Goal: Task Accomplishment & Management: Manage account settings

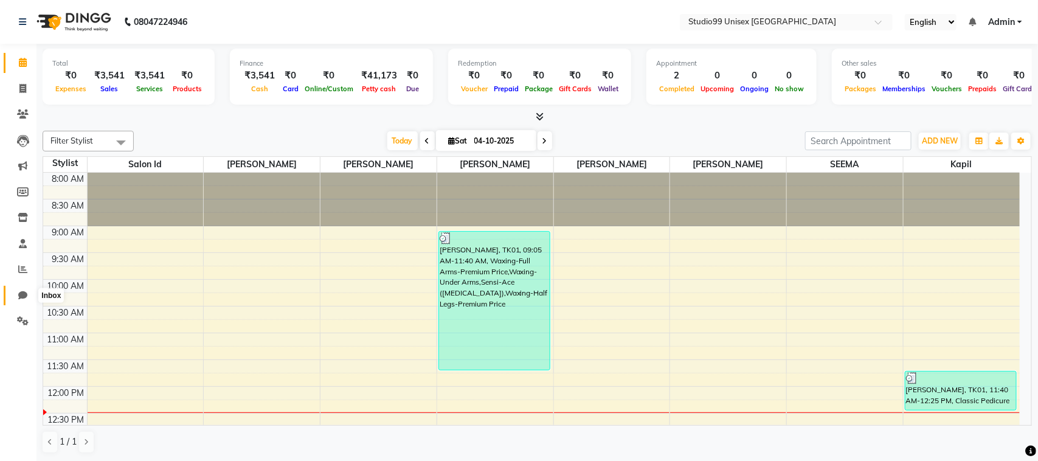
click at [23, 295] on icon at bounding box center [22, 295] width 9 height 9
select select "100"
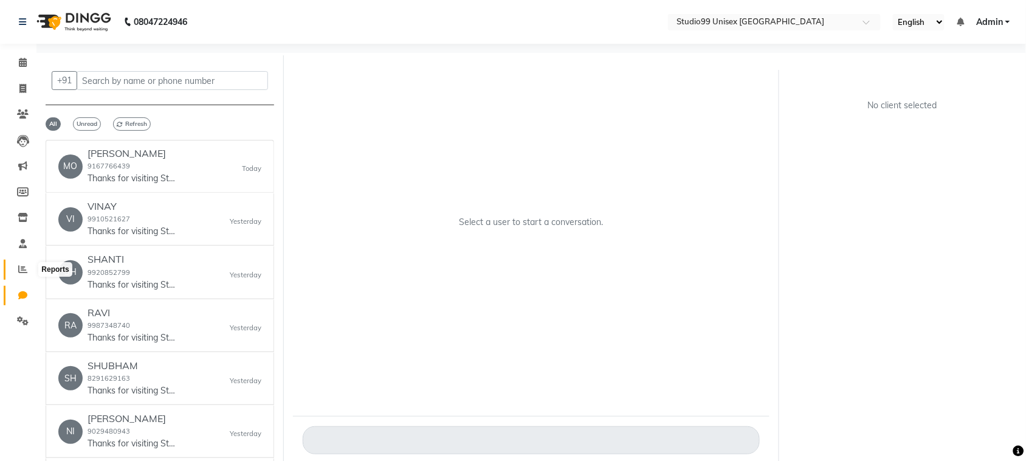
click at [22, 264] on icon at bounding box center [22, 268] width 9 height 9
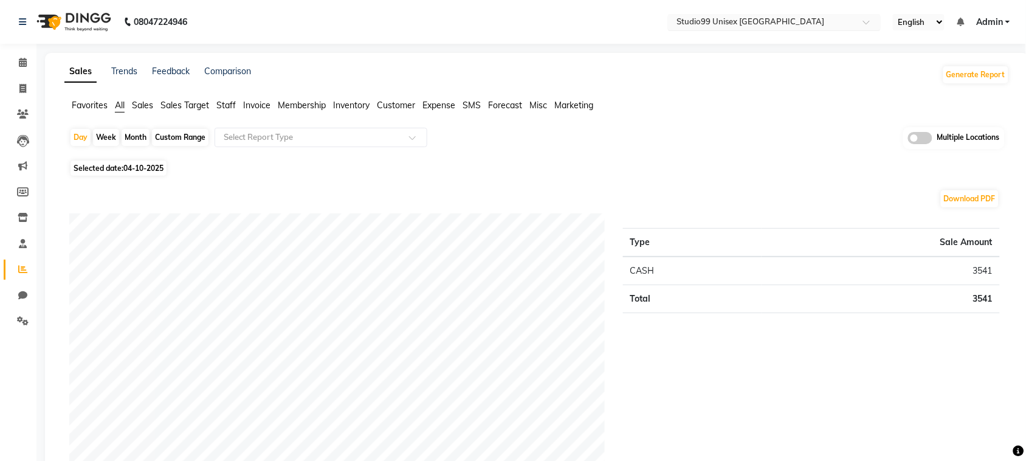
click at [864, 24] on span at bounding box center [870, 25] width 15 height 12
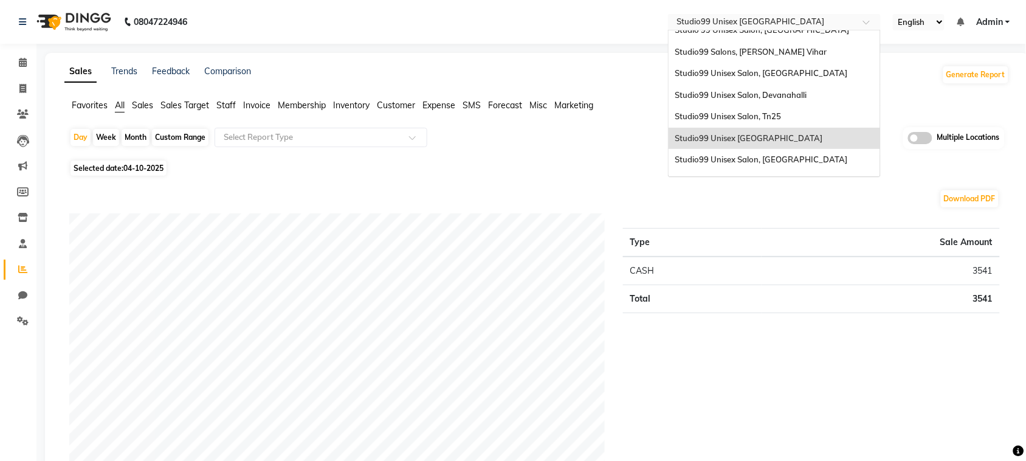
scroll to position [67, 0]
click at [754, 132] on span "Studio99 Unisex [GEOGRAPHIC_DATA]" at bounding box center [749, 137] width 148 height 10
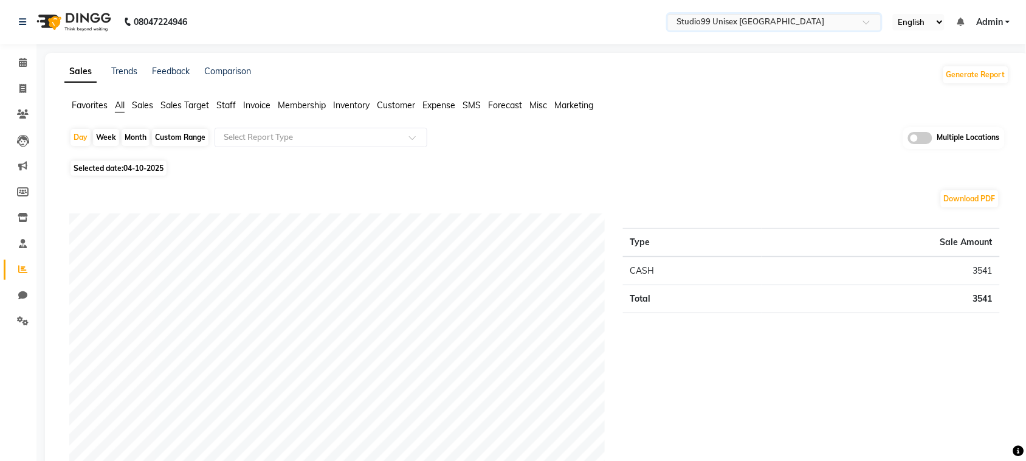
click at [179, 137] on div "Custom Range" at bounding box center [180, 137] width 57 height 17
select select "10"
select select "2025"
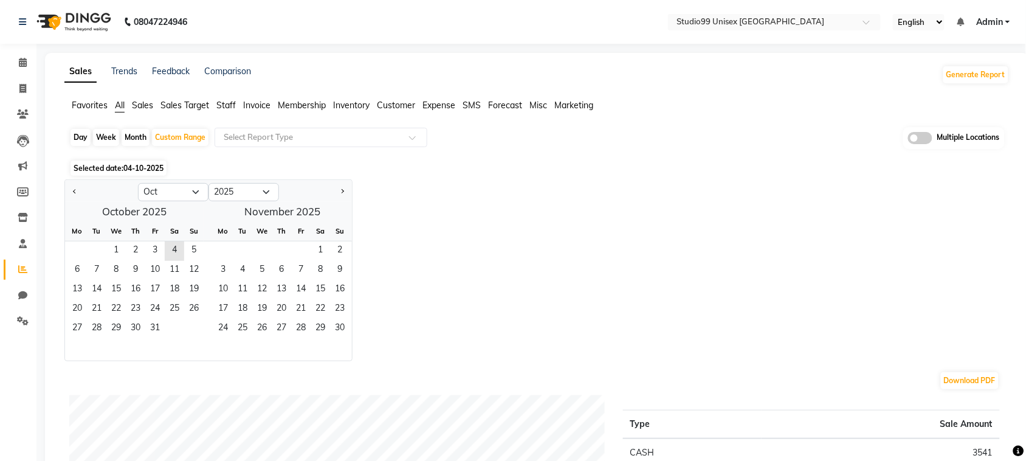
click at [83, 137] on div "Day" at bounding box center [81, 137] width 20 height 17
select select "10"
select select "2025"
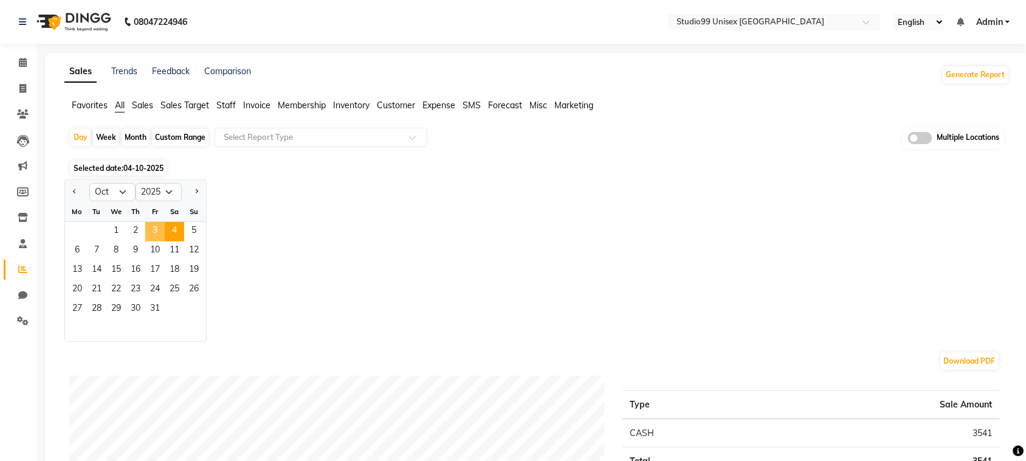
click at [156, 229] on span "3" at bounding box center [154, 231] width 19 height 19
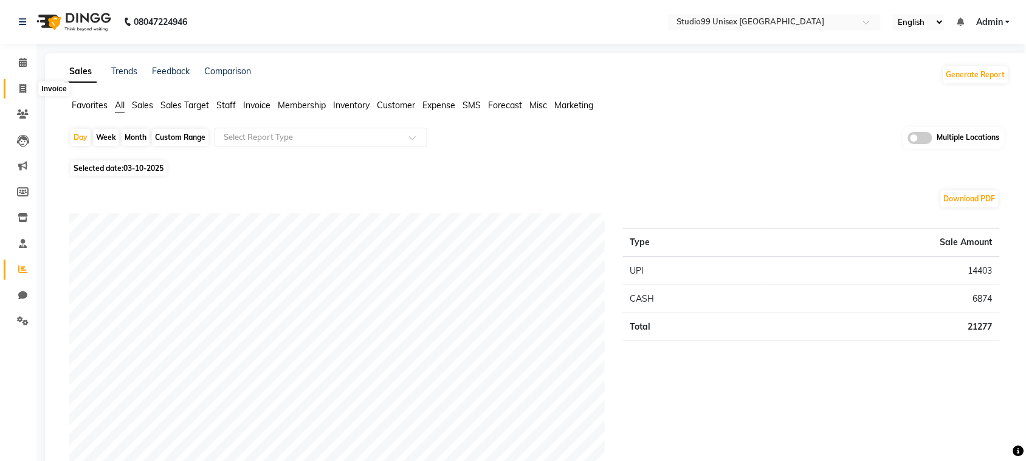
click at [25, 90] on icon at bounding box center [22, 88] width 7 height 9
select select "service"
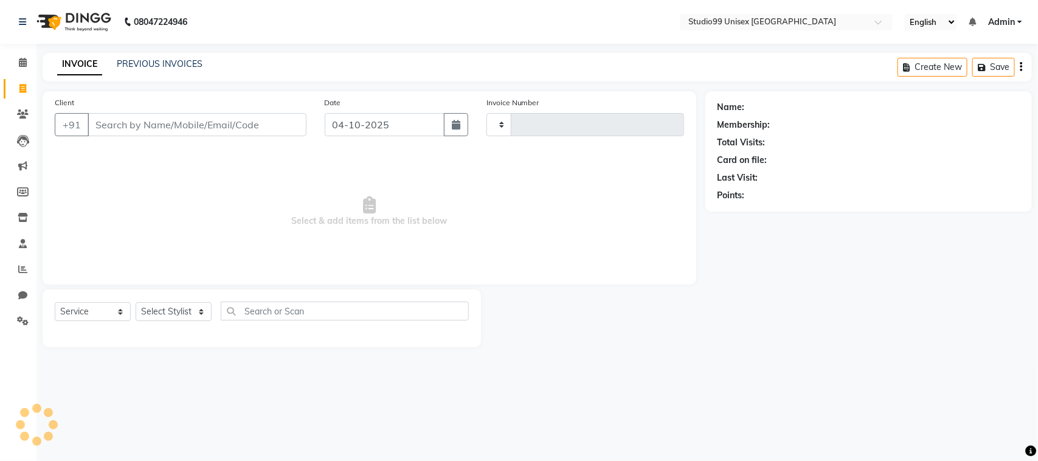
type input "0113"
select select "9023"
click at [150, 63] on link "PREVIOUS INVOICES" at bounding box center [160, 63] width 86 height 11
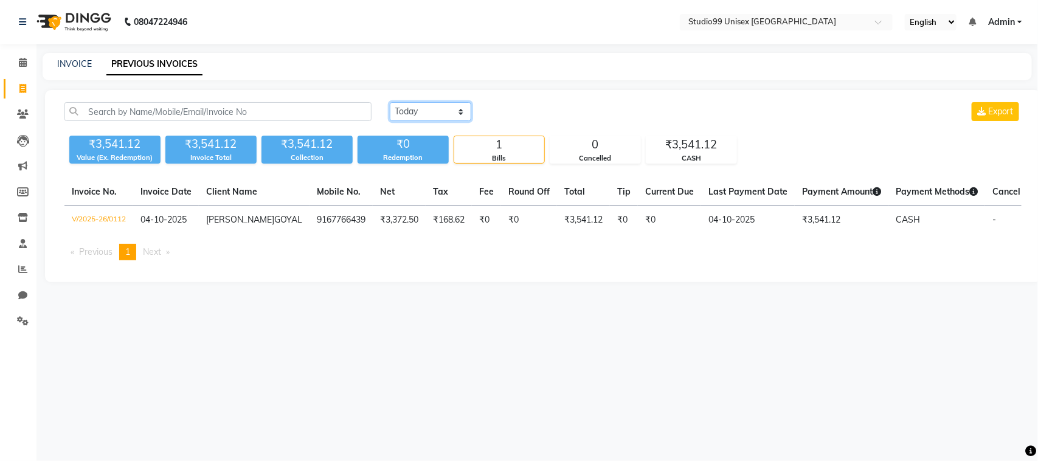
click at [430, 113] on select "[DATE] [DATE] Custom Range" at bounding box center [430, 111] width 81 height 19
select select "yesterday"
click at [390, 102] on select "[DATE] [DATE] Custom Range" at bounding box center [430, 111] width 81 height 19
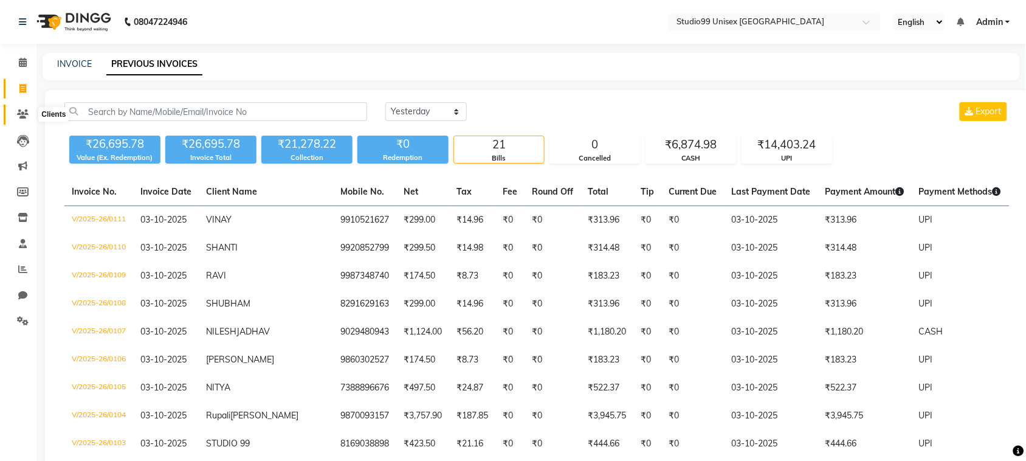
click at [23, 117] on icon at bounding box center [23, 113] width 12 height 9
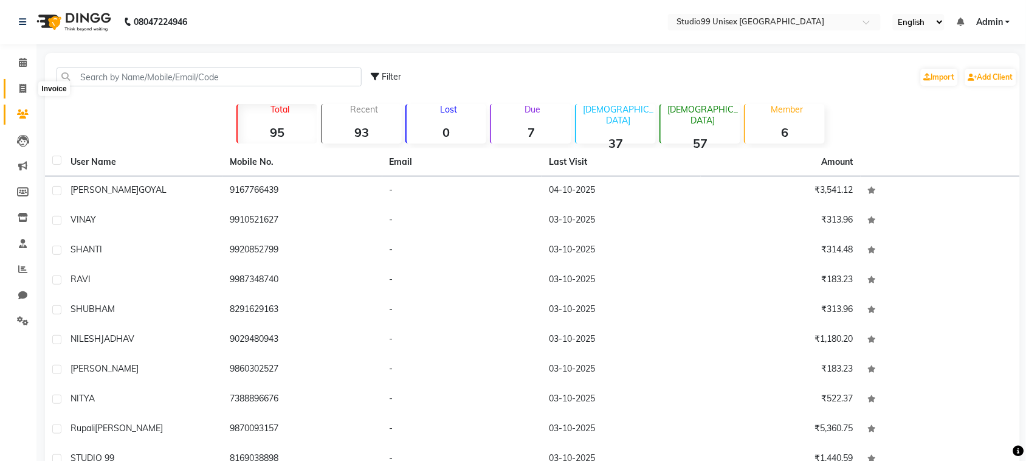
click at [24, 88] on icon at bounding box center [22, 88] width 7 height 9
select select "service"
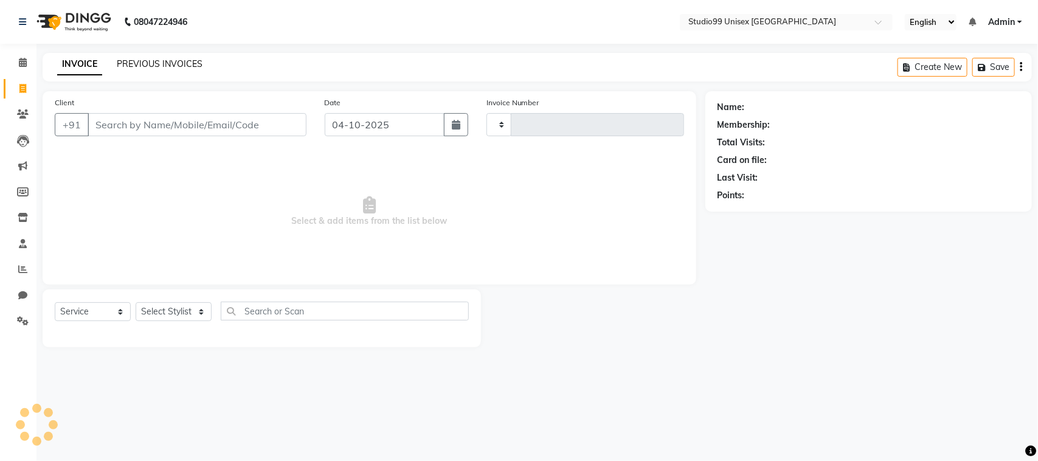
type input "0113"
select select "9023"
click at [160, 63] on link "PREVIOUS INVOICES" at bounding box center [160, 63] width 86 height 11
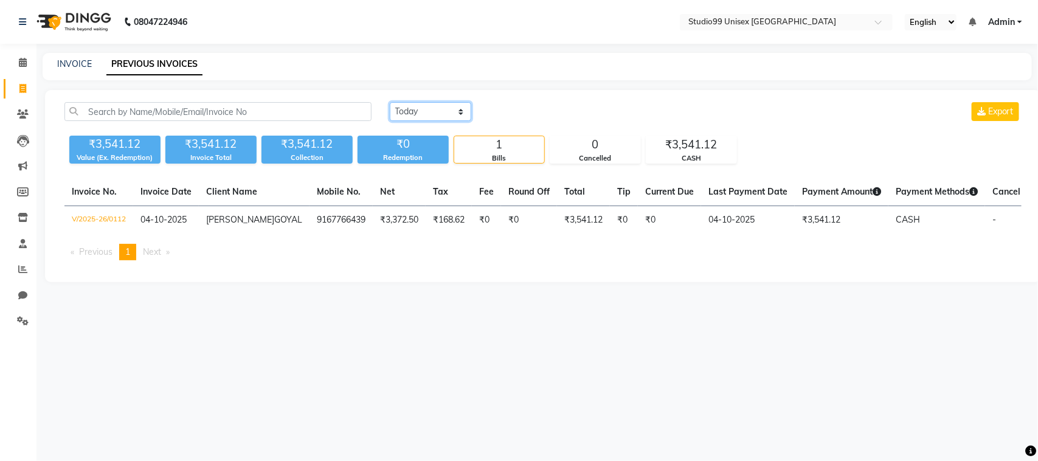
click at [422, 108] on select "[DATE] [DATE] Custom Range" at bounding box center [430, 111] width 81 height 19
click at [390, 102] on select "[DATE] [DATE] Custom Range" at bounding box center [430, 111] width 81 height 19
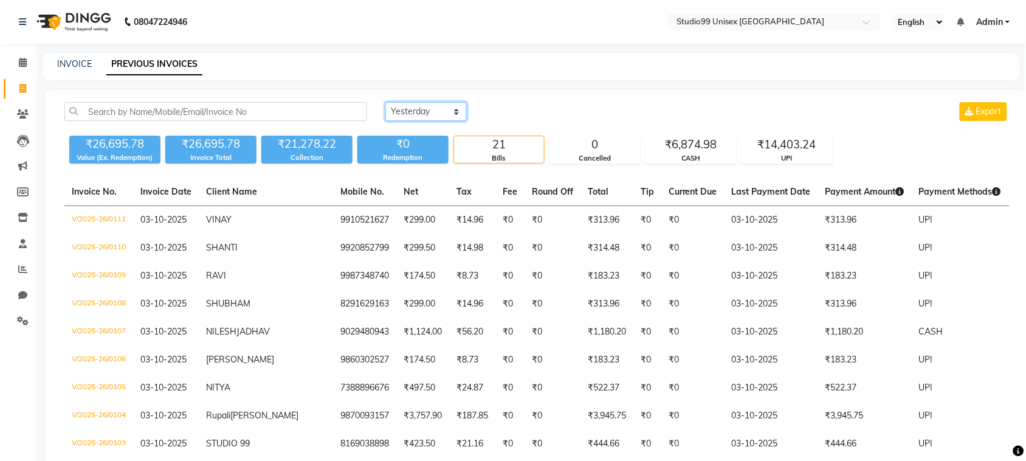
click at [419, 111] on select "[DATE] [DATE] Custom Range" at bounding box center [425, 111] width 81 height 19
select select "range"
click at [385, 102] on select "[DATE] [DATE] Custom Range" at bounding box center [425, 111] width 81 height 19
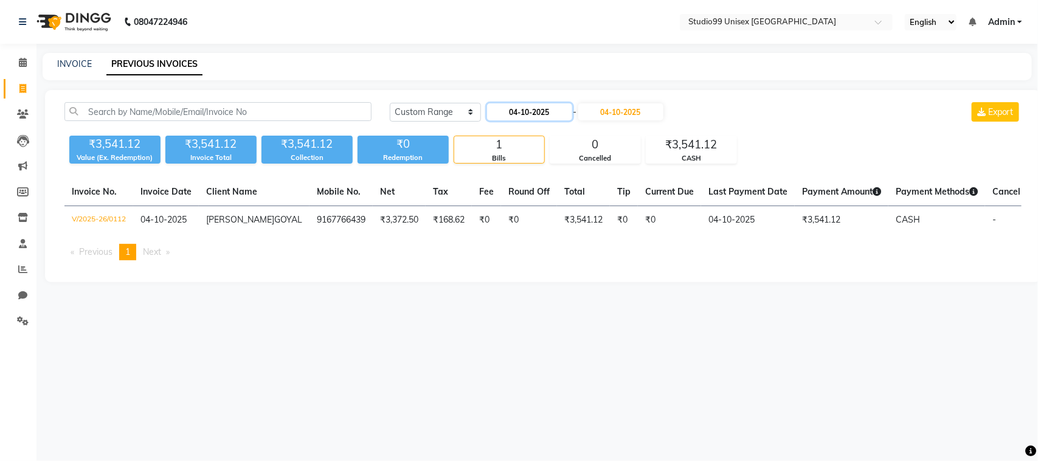
click at [532, 114] on input "04-10-2025" at bounding box center [529, 111] width 85 height 17
select select "10"
select select "2025"
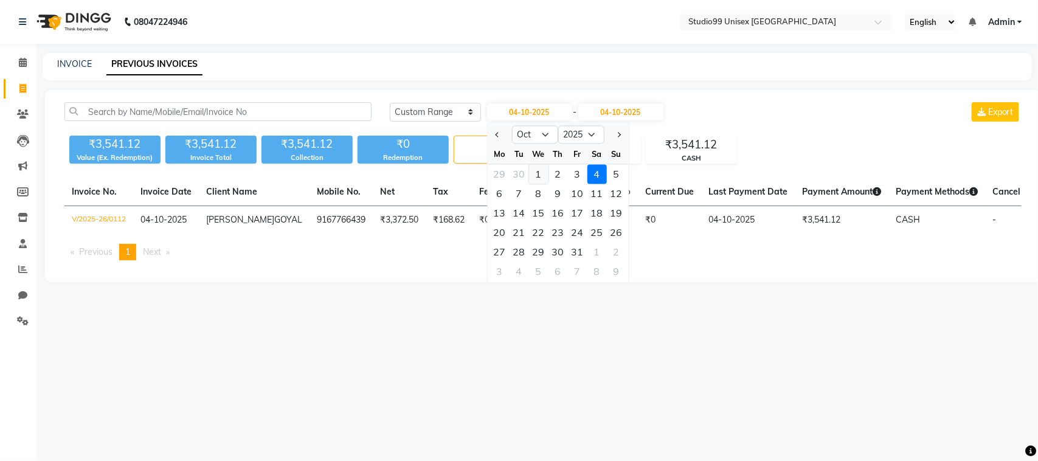
click at [538, 177] on div "1" at bounding box center [538, 174] width 19 height 19
type input "01-10-2025"
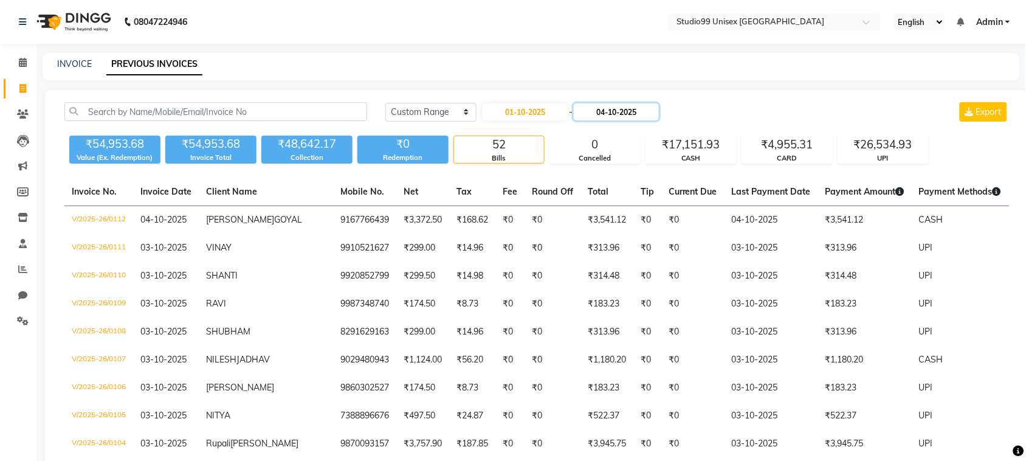
click at [621, 111] on input "04-10-2025" at bounding box center [616, 111] width 85 height 17
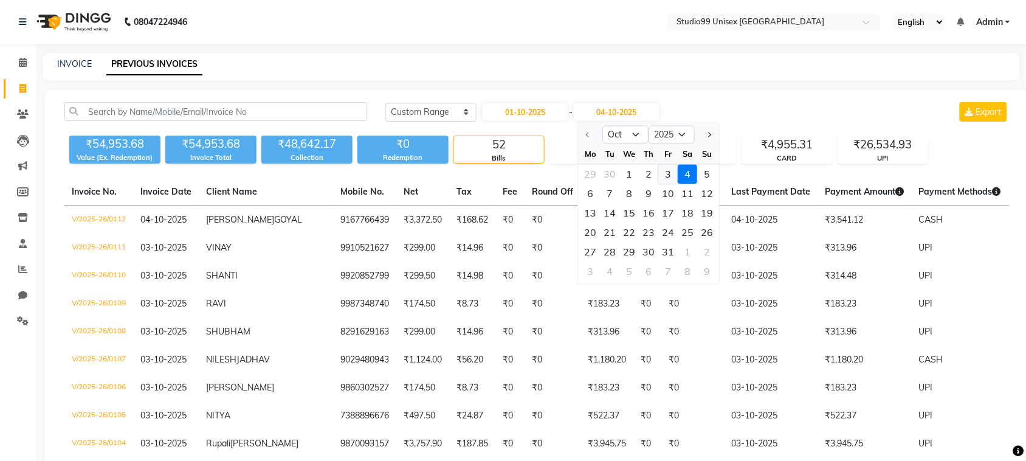
click at [666, 174] on div "3" at bounding box center [668, 174] width 19 height 19
type input "03-10-2025"
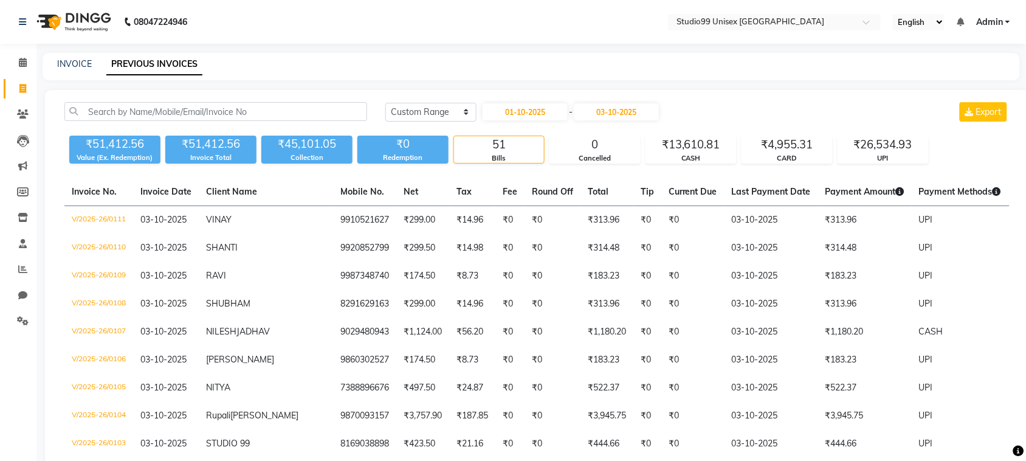
click at [430, 16] on nav "08047224946 Select Location × Studio99 Unisex Salon Thane, Pokharan, Road Engli…" at bounding box center [513, 22] width 1026 height 44
click at [25, 64] on icon at bounding box center [23, 62] width 8 height 9
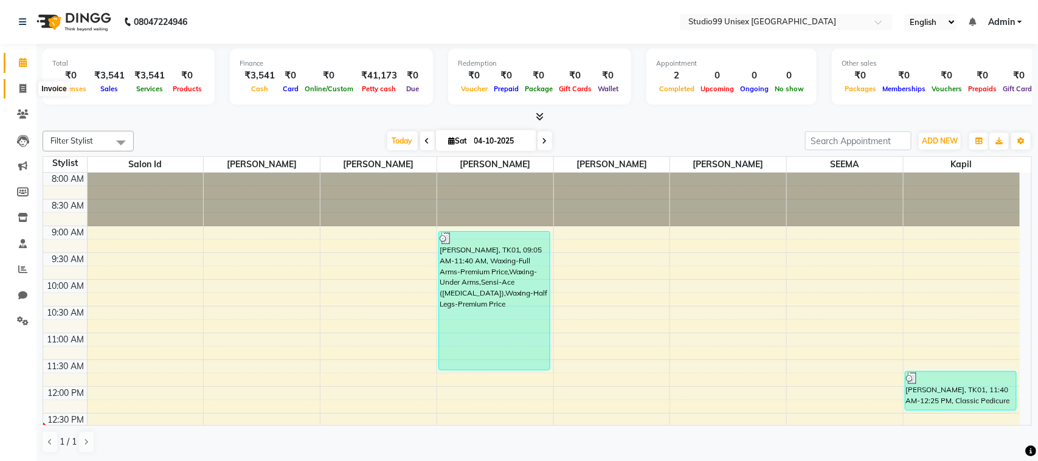
click at [23, 90] on icon at bounding box center [22, 88] width 7 height 9
select select "9023"
select select "service"
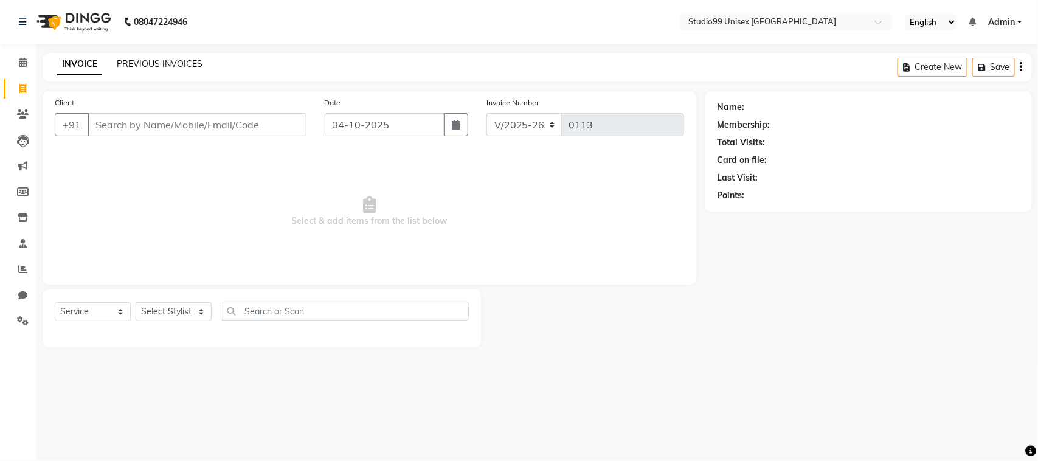
click at [146, 65] on link "PREVIOUS INVOICES" at bounding box center [160, 63] width 86 height 11
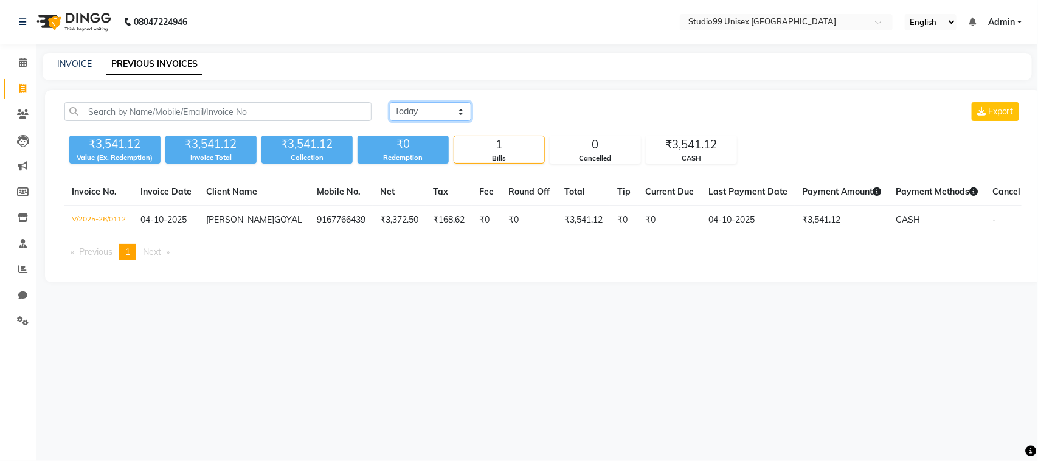
click at [427, 114] on select "[DATE] [DATE] Custom Range" at bounding box center [430, 111] width 81 height 19
select select "range"
click at [390, 102] on select "[DATE] [DATE] Custom Range" at bounding box center [430, 111] width 81 height 19
click at [532, 108] on input "04-10-2025" at bounding box center [529, 111] width 85 height 17
select select "10"
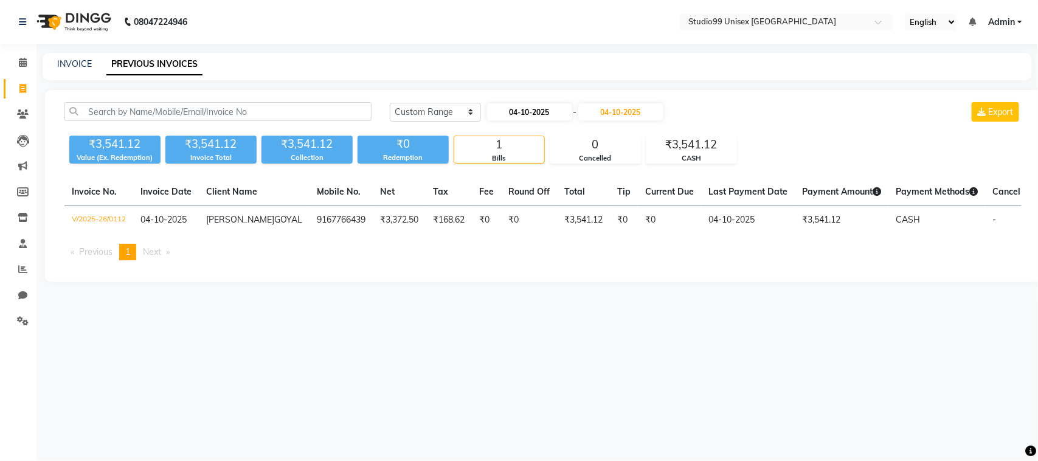
select select "2025"
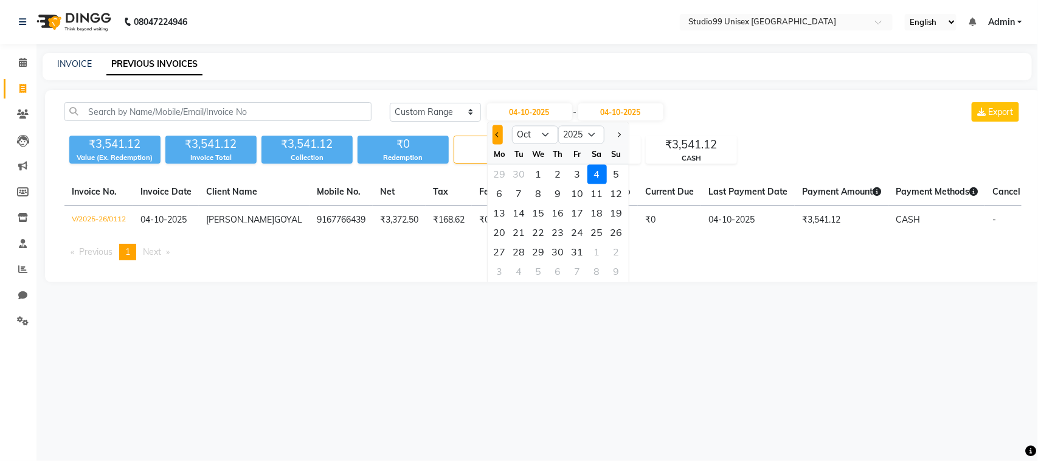
click at [500, 134] on span "Previous month" at bounding box center [497, 134] width 5 height 5
select select "9"
click at [579, 231] on div "26" at bounding box center [577, 232] width 19 height 19
type input "26-09-2025"
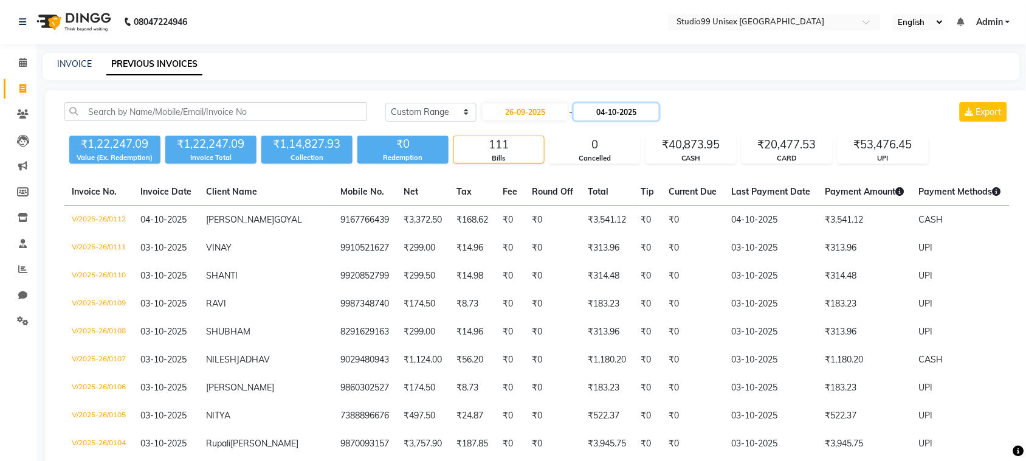
click at [617, 113] on input "04-10-2025" at bounding box center [616, 111] width 85 height 17
select select "10"
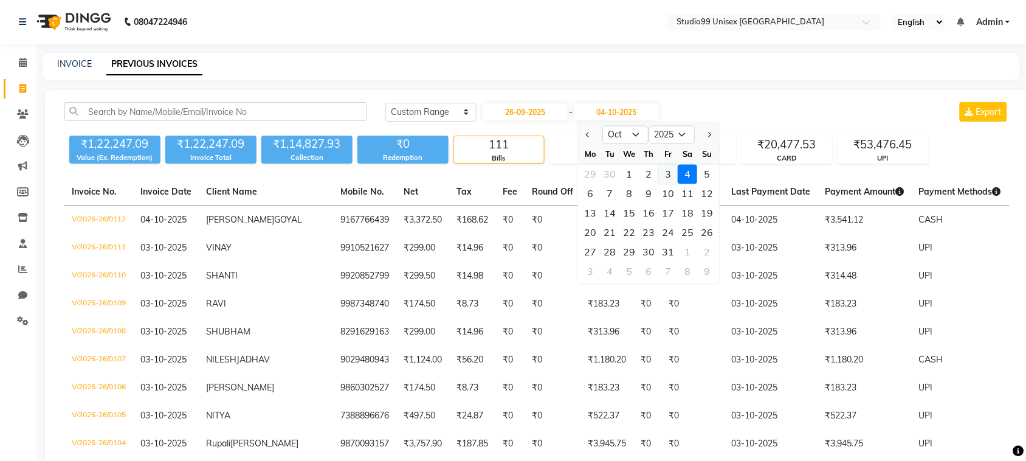
click at [667, 172] on div "3" at bounding box center [668, 174] width 19 height 19
type input "03-10-2025"
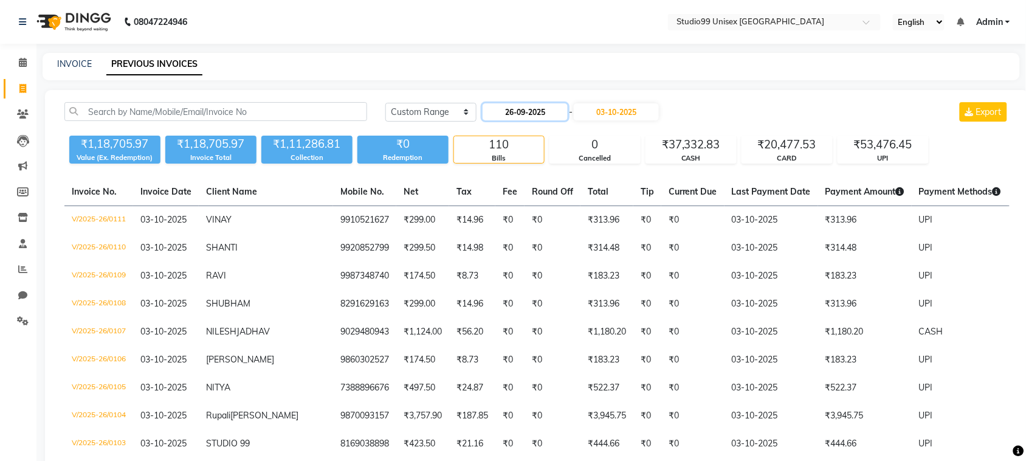
click at [520, 112] on input "26-09-2025" at bounding box center [525, 111] width 85 height 17
select select "9"
select select "2025"
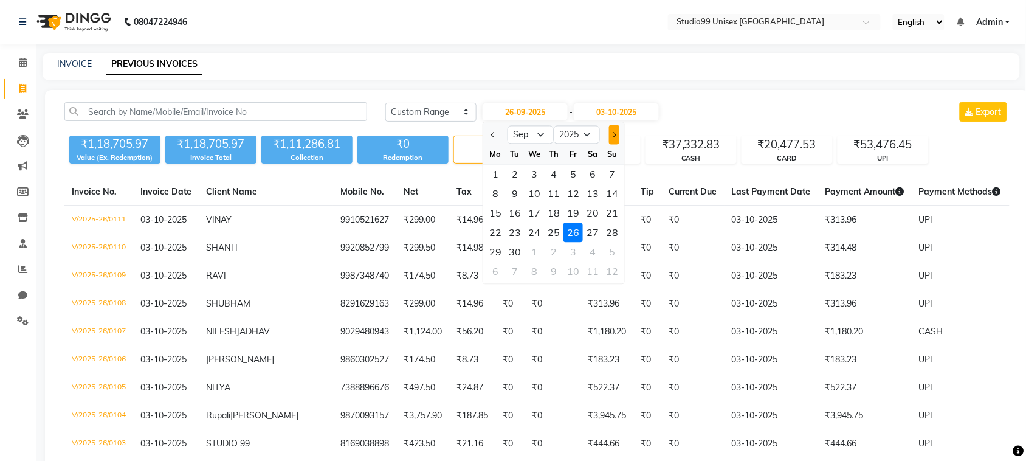
click at [615, 133] on span "Next month" at bounding box center [613, 134] width 5 height 5
select select "10"
click at [532, 171] on div "1" at bounding box center [534, 174] width 19 height 19
type input "01-10-2025"
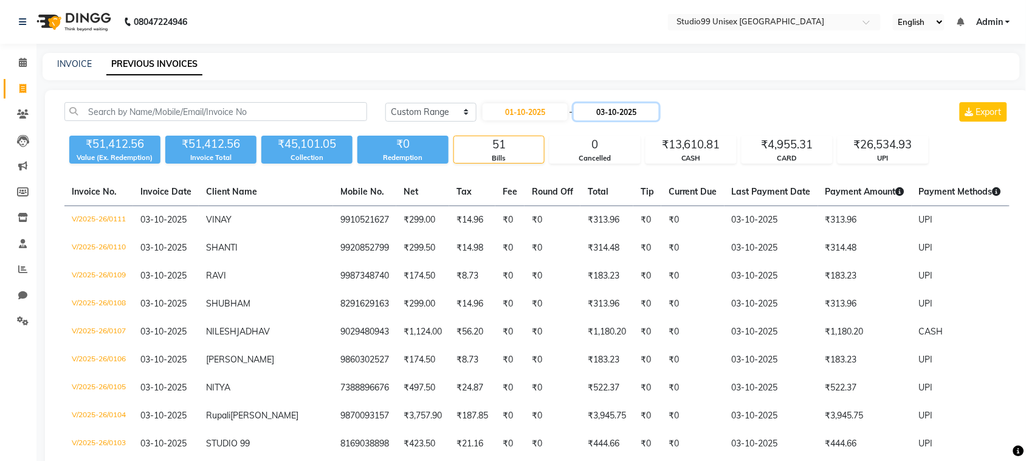
click at [625, 113] on input "03-10-2025" at bounding box center [616, 111] width 85 height 17
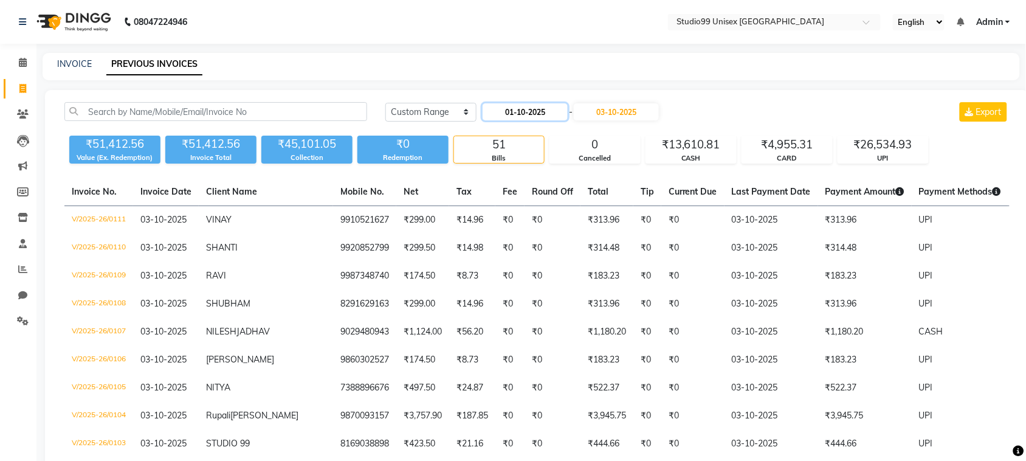
click at [545, 110] on input "01-10-2025" at bounding box center [525, 111] width 85 height 17
select select "10"
select select "2025"
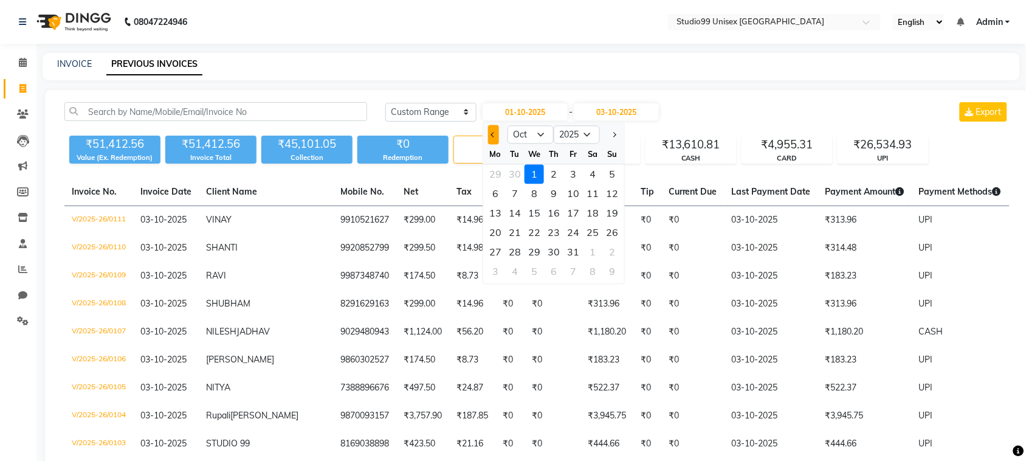
click at [493, 129] on button "Previous month" at bounding box center [493, 134] width 10 height 19
select select "9"
click at [576, 229] on div "26" at bounding box center [572, 232] width 19 height 19
type input "26-09-2025"
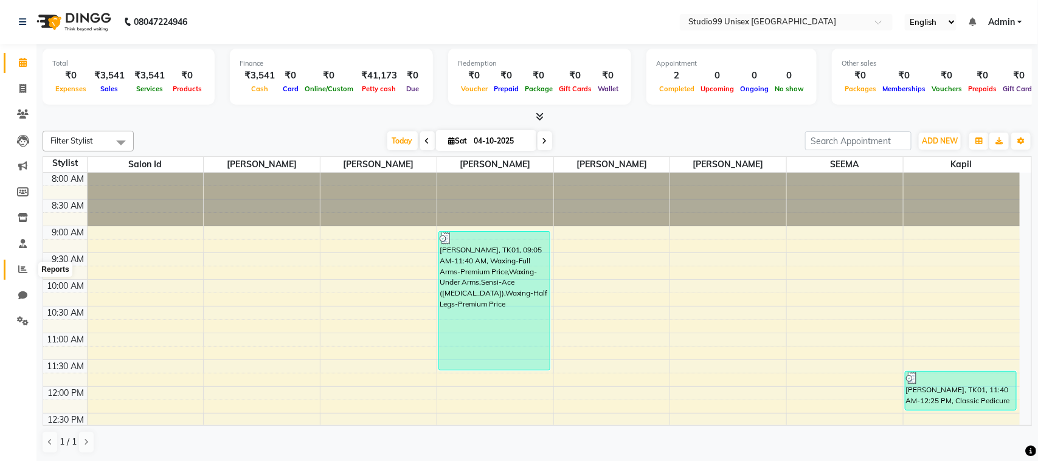
click at [22, 266] on icon at bounding box center [22, 268] width 9 height 9
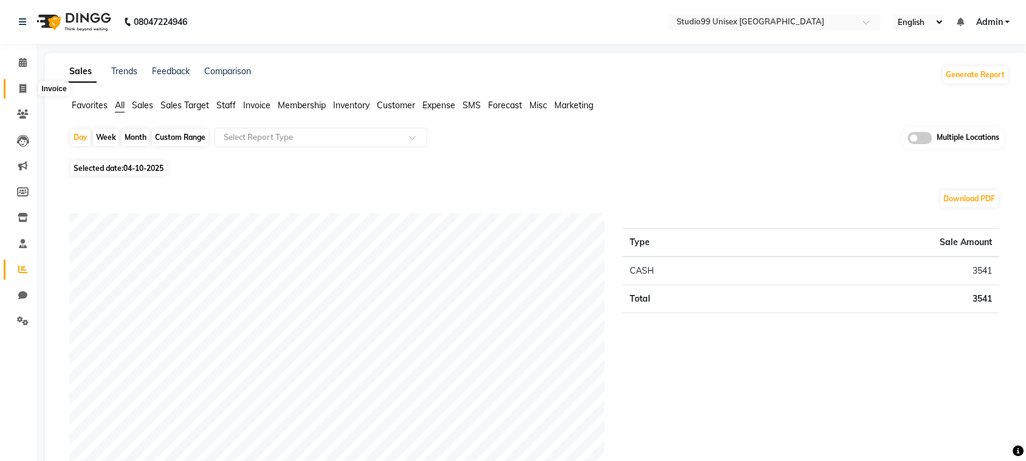
click at [20, 94] on span at bounding box center [22, 89] width 21 height 14
select select "service"
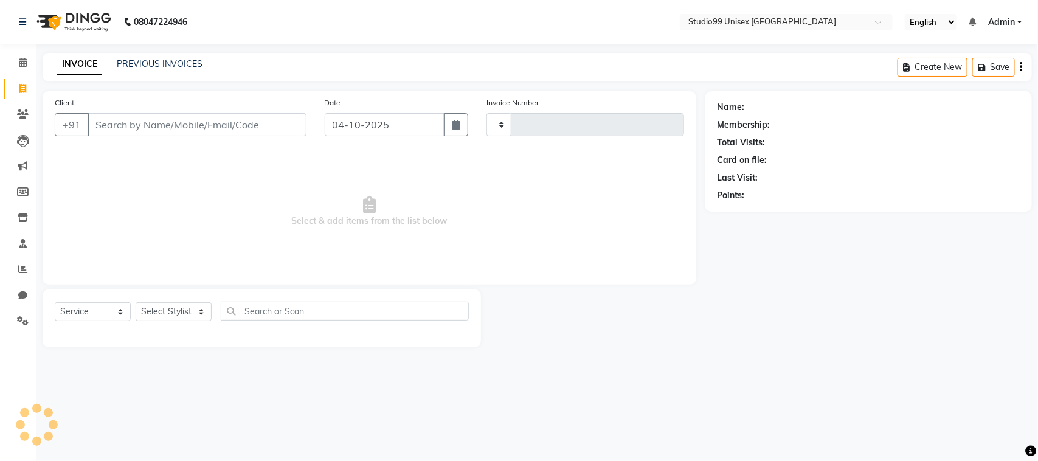
type input "0113"
select select "9023"
click at [167, 61] on link "PREVIOUS INVOICES" at bounding box center [160, 63] width 86 height 11
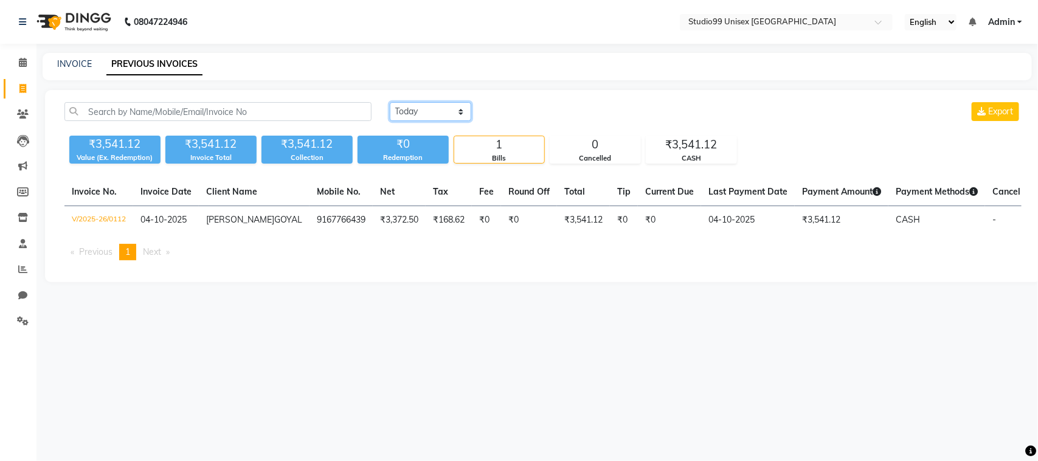
click at [424, 110] on select "[DATE] [DATE] Custom Range" at bounding box center [430, 111] width 81 height 19
select select "range"
click at [390, 102] on select "[DATE] [DATE] Custom Range" at bounding box center [430, 111] width 81 height 19
click at [528, 110] on input "04-10-2025" at bounding box center [529, 111] width 85 height 17
select select "10"
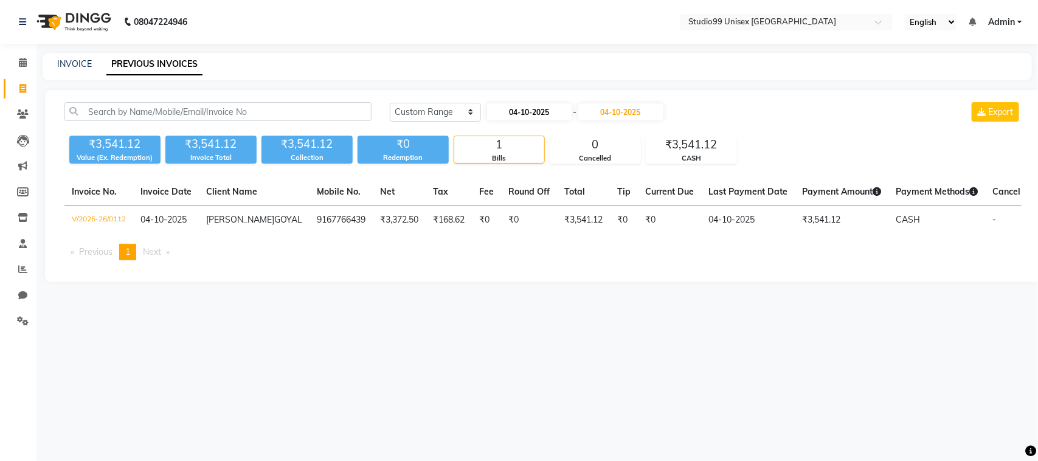
select select "2025"
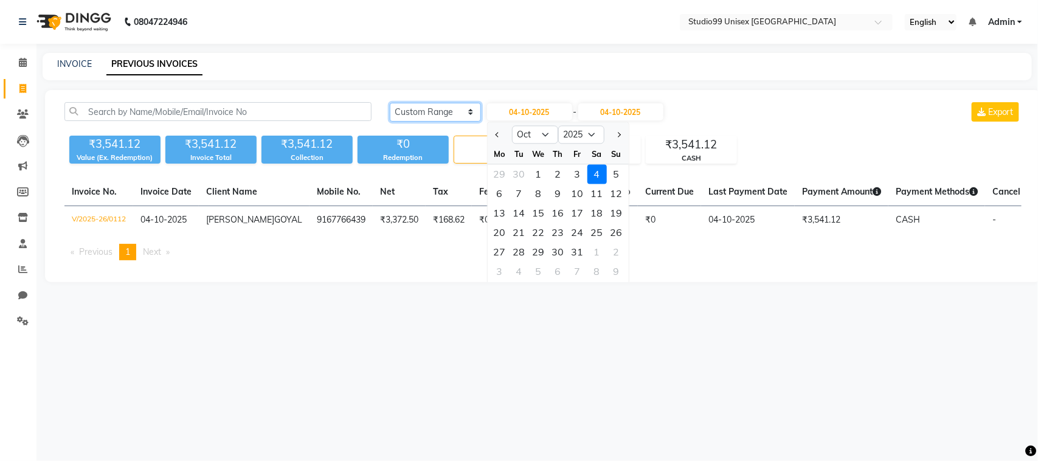
click at [433, 112] on select "[DATE] [DATE] Custom Range" at bounding box center [435, 112] width 91 height 19
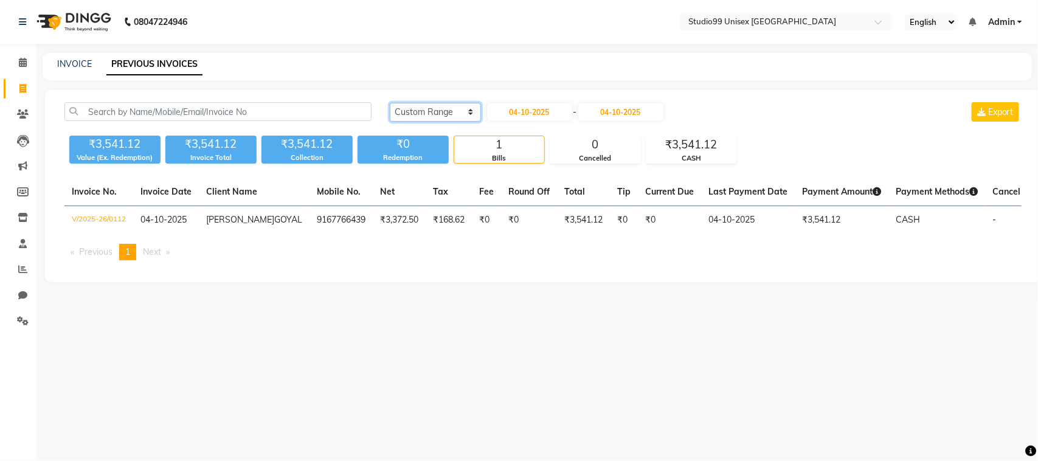
click at [433, 112] on select "[DATE] [DATE] Custom Range" at bounding box center [435, 112] width 91 height 19
click at [535, 108] on input "04-10-2025" at bounding box center [529, 111] width 85 height 17
select select "10"
select select "2025"
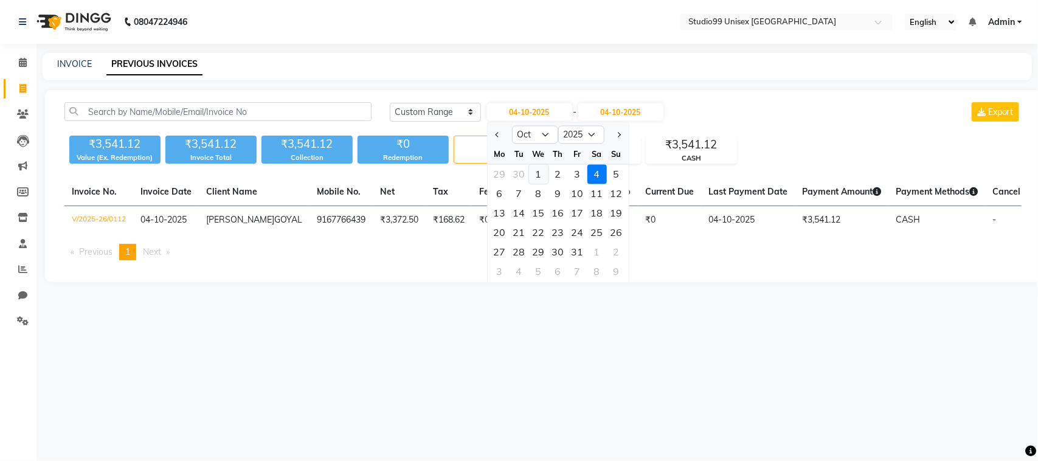
click at [538, 169] on div "1" at bounding box center [538, 174] width 19 height 19
type input "01-10-2025"
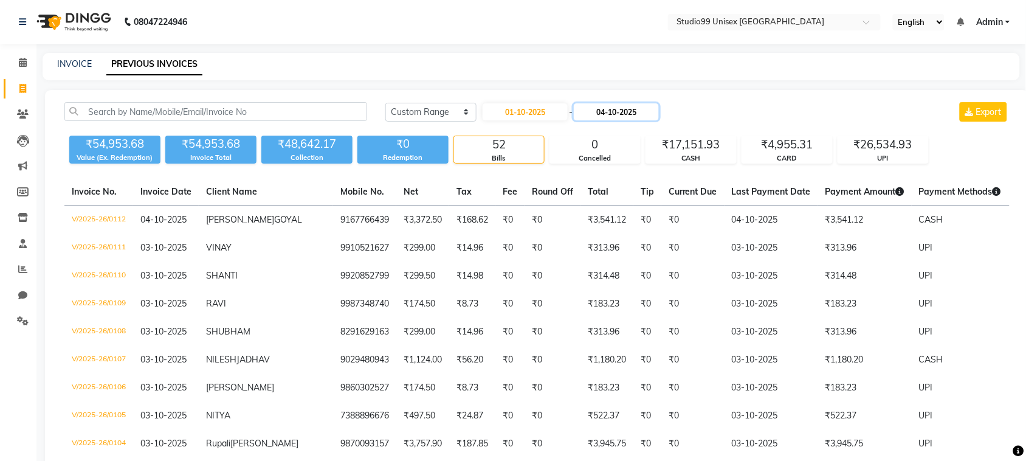
click at [619, 110] on input "04-10-2025" at bounding box center [616, 111] width 85 height 17
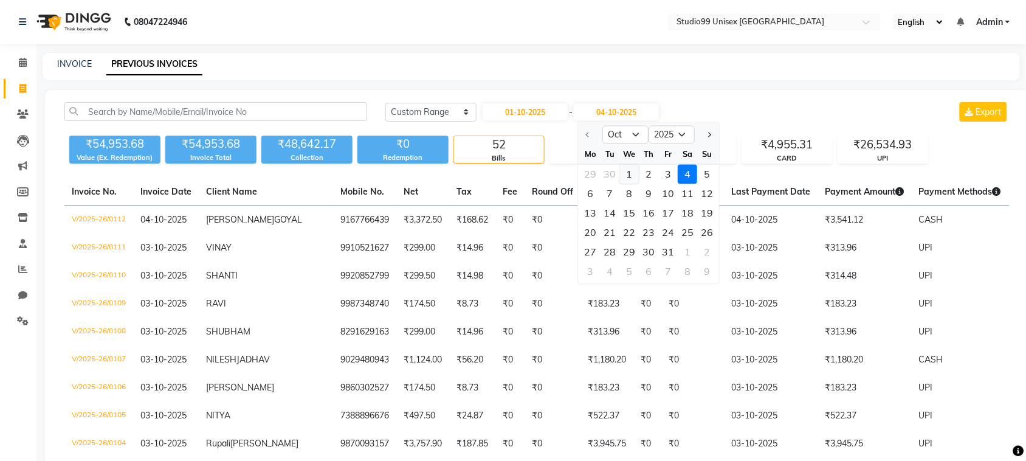
click at [628, 173] on div "1" at bounding box center [629, 174] width 19 height 19
type input "01-10-2025"
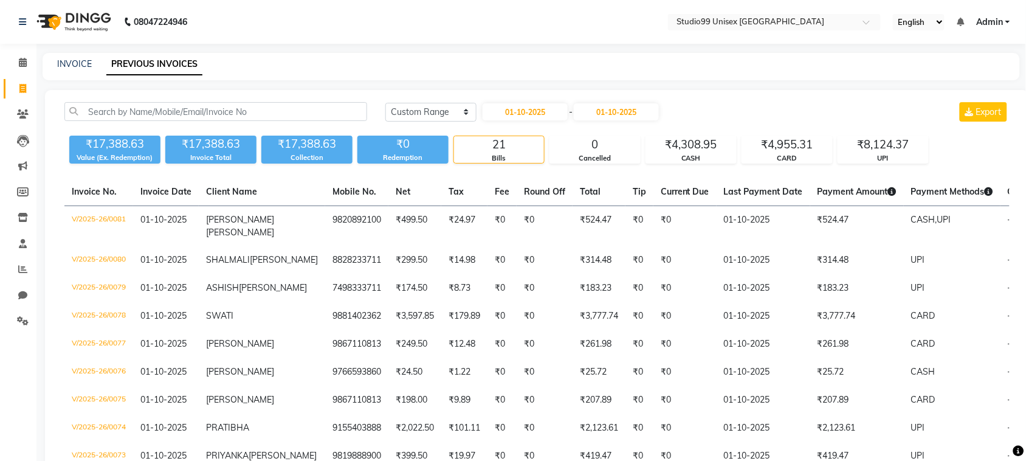
click at [597, 68] on div "INVOICE PREVIOUS INVOICES" at bounding box center [524, 64] width 963 height 13
click at [395, 32] on nav "08047224946 Select Location × Studio99 Unisex Salon Thane, Pokharan, Road Engli…" at bounding box center [513, 22] width 1026 height 44
click at [523, 113] on input "01-10-2025" at bounding box center [525, 111] width 85 height 17
select select "10"
select select "2025"
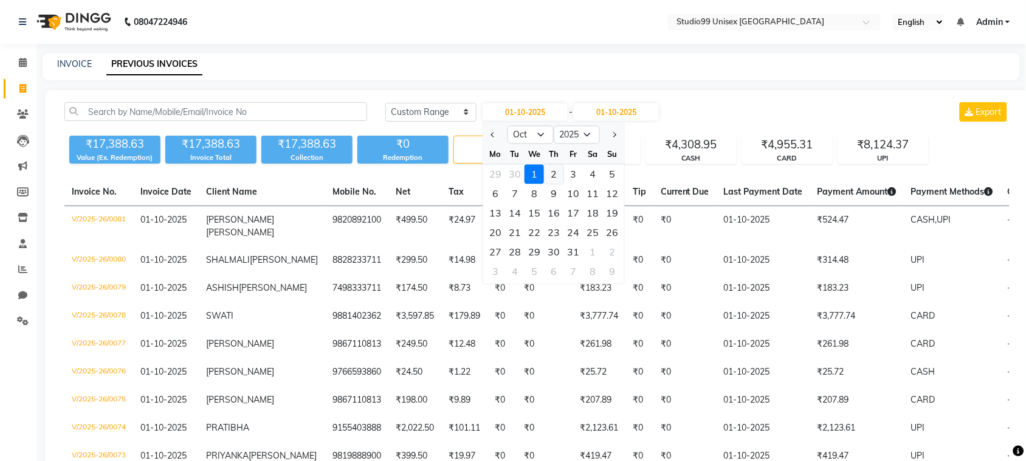
click at [557, 174] on div "2" at bounding box center [553, 174] width 19 height 19
type input "02-10-2025"
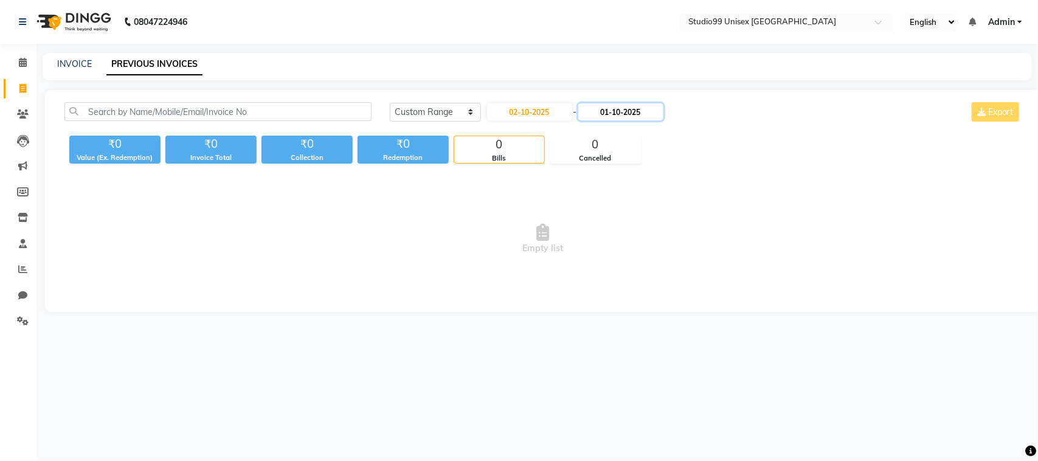
click at [627, 110] on input "01-10-2025" at bounding box center [620, 111] width 85 height 17
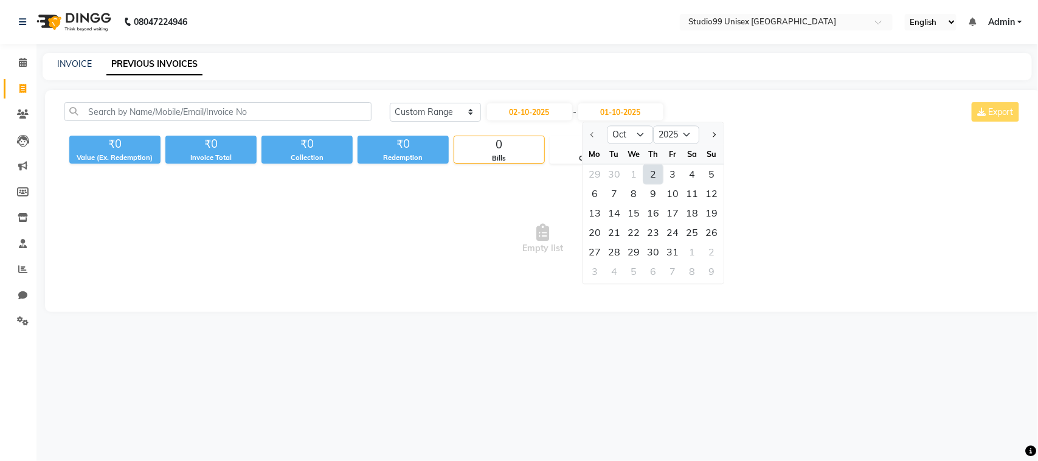
click at [652, 172] on div "2" at bounding box center [652, 174] width 19 height 19
type input "02-10-2025"
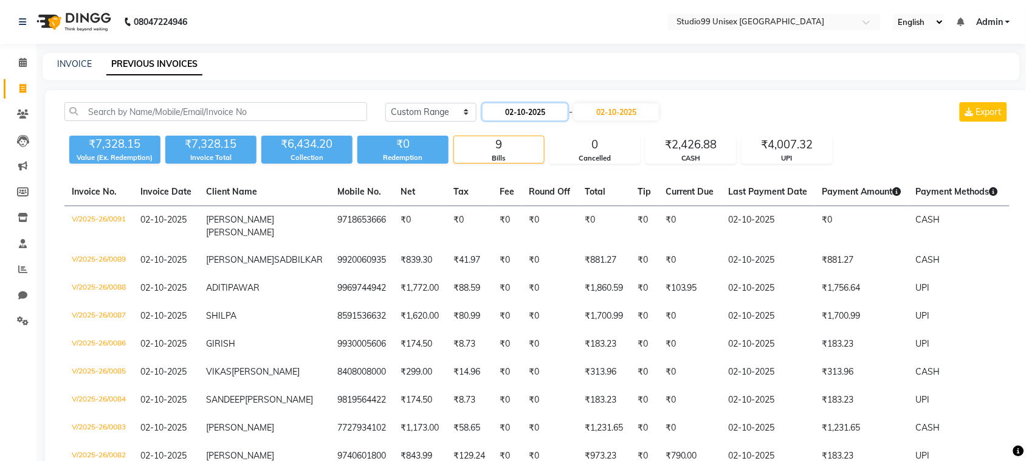
click at [526, 114] on input "02-10-2025" at bounding box center [525, 111] width 85 height 17
select select "10"
select select "2025"
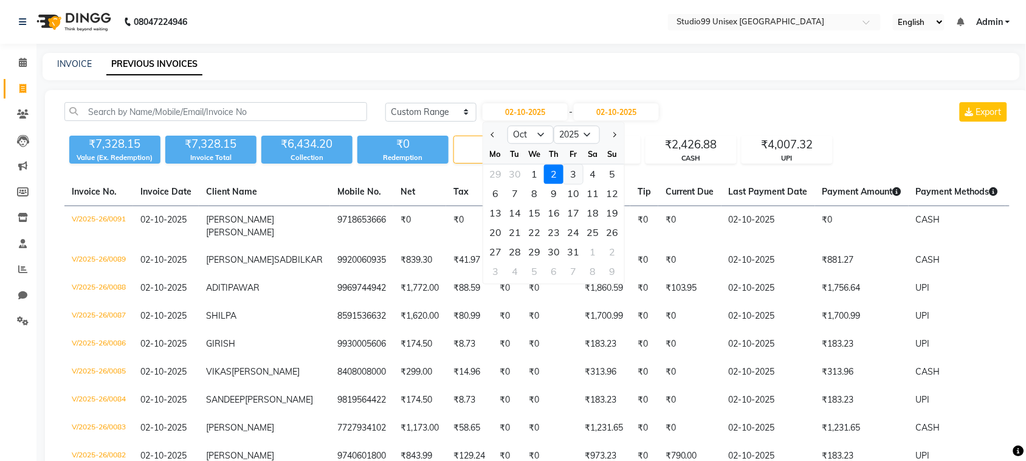
click at [573, 176] on div "3" at bounding box center [572, 174] width 19 height 19
type input "03-10-2025"
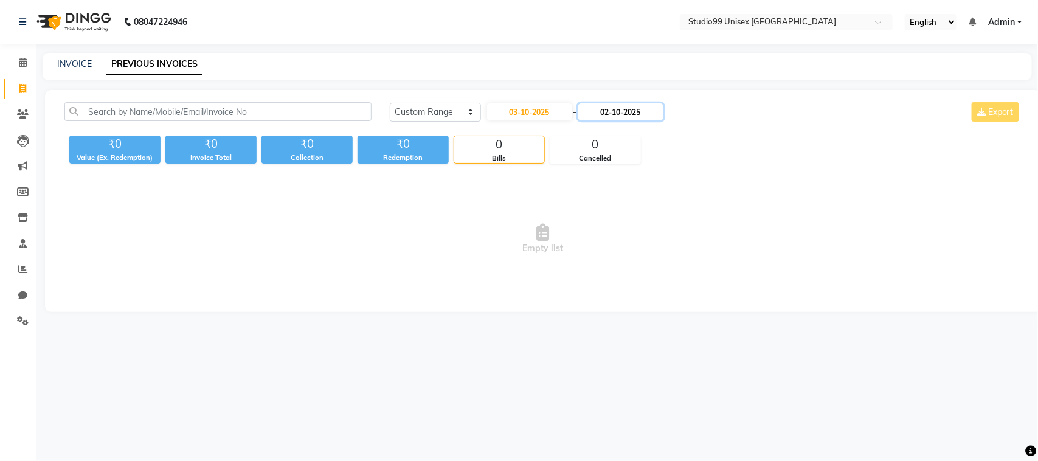
click at [614, 112] on input "02-10-2025" at bounding box center [620, 111] width 85 height 17
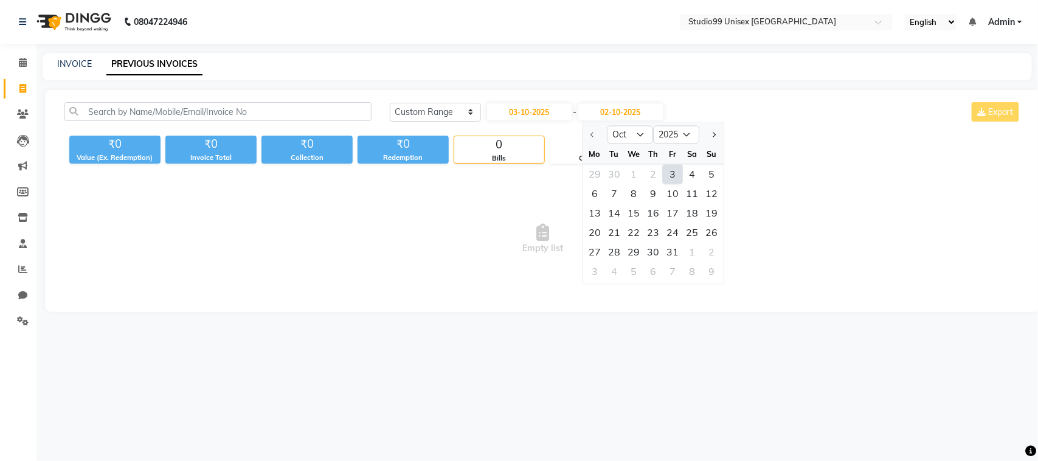
click at [672, 175] on div "3" at bounding box center [672, 174] width 19 height 19
type input "03-10-2025"
